Goal: Task Accomplishment & Management: Use online tool/utility

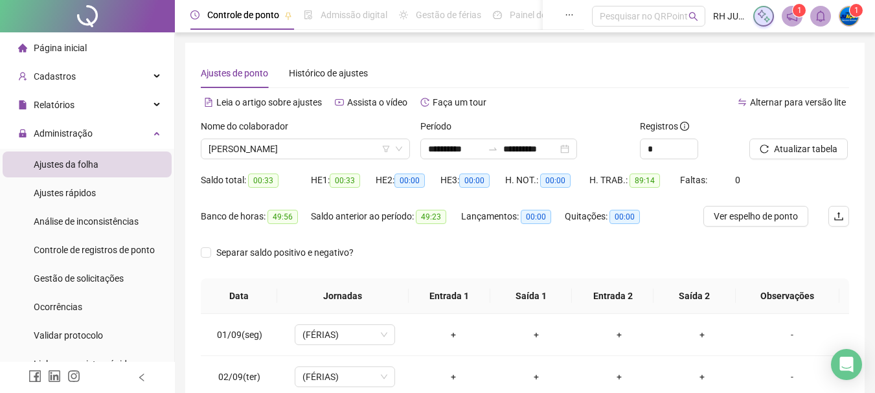
scroll to position [245, 0]
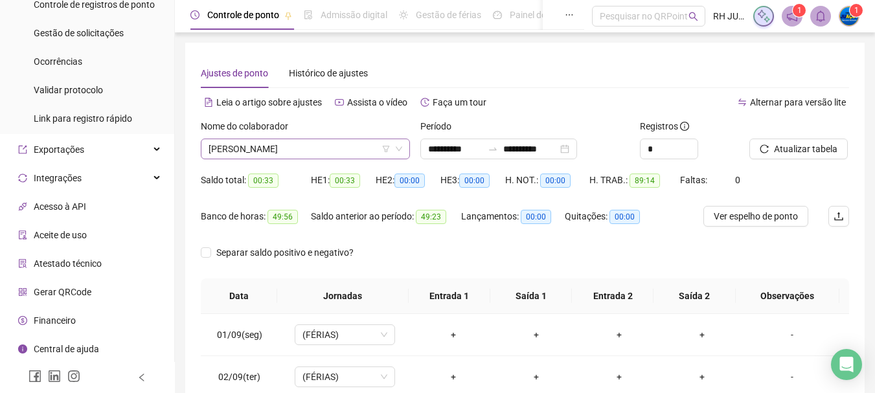
click at [352, 153] on span "[PERSON_NAME]" at bounding box center [305, 148] width 194 height 19
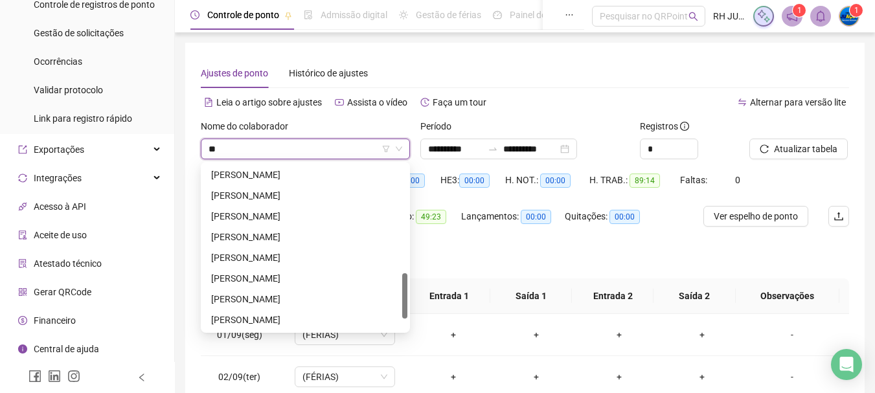
scroll to position [269, 0]
type input "***"
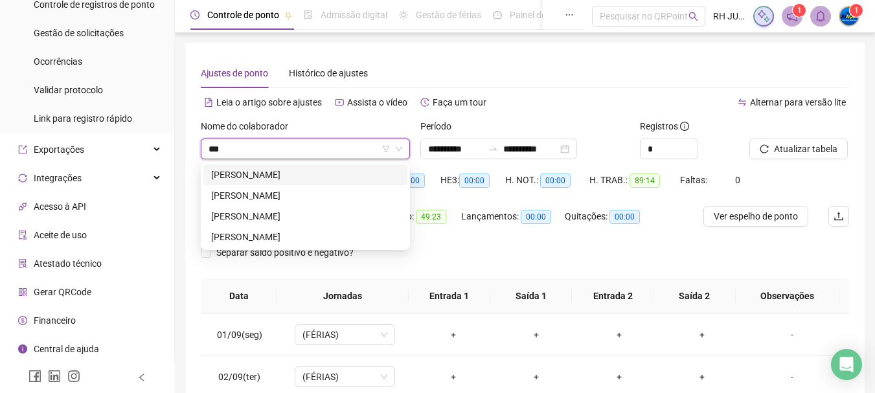
click at [385, 170] on div "[PERSON_NAME]" at bounding box center [305, 175] width 188 height 14
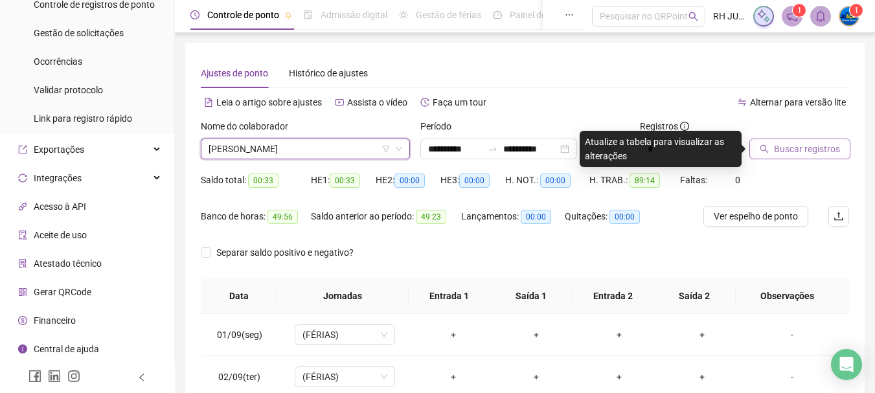
click at [833, 157] on button "Buscar registros" at bounding box center [799, 149] width 101 height 21
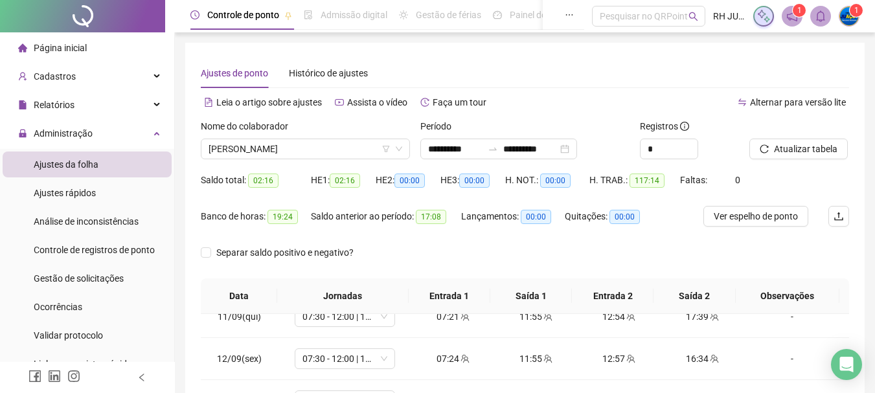
click at [87, 43] on li "Página inicial" at bounding box center [87, 48] width 169 height 26
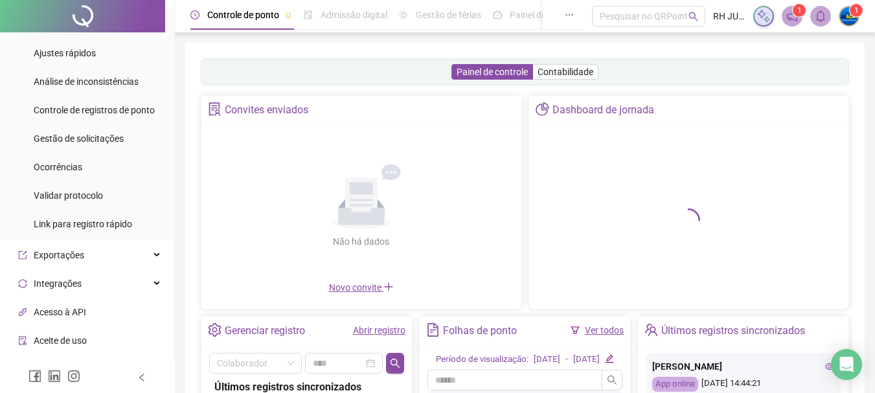
scroll to position [245, 0]
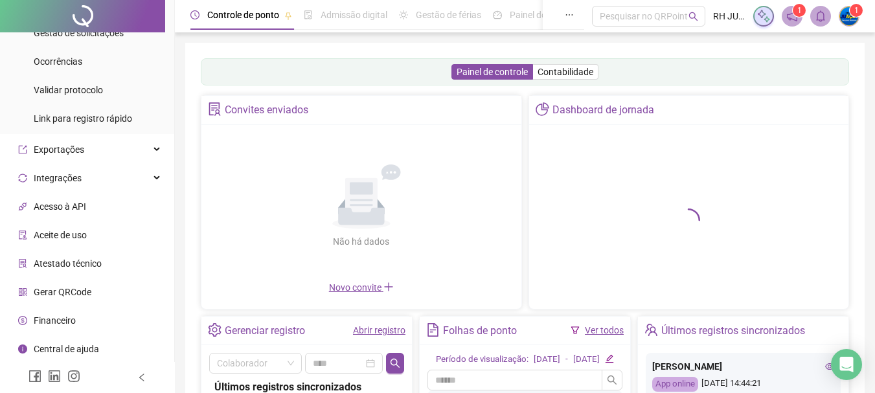
click at [217, 50] on div "Painel de controle Contabilidade Convites enviados Não há dados Não há dados No…" at bounding box center [524, 306] width 679 height 526
